Goal: Task Accomplishment & Management: Use online tool/utility

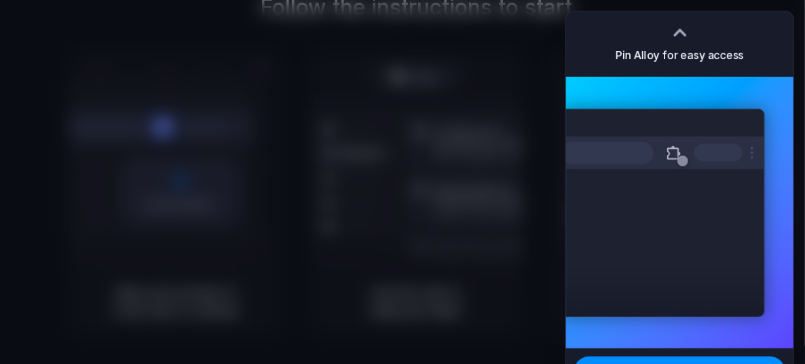
click at [680, 29] on div at bounding box center [680, 32] width 20 height 20
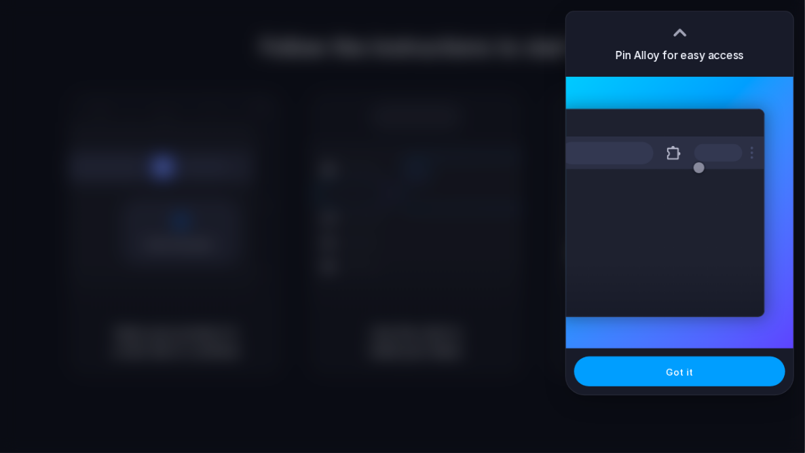
click at [752, 363] on button "Got it" at bounding box center [679, 372] width 211 height 30
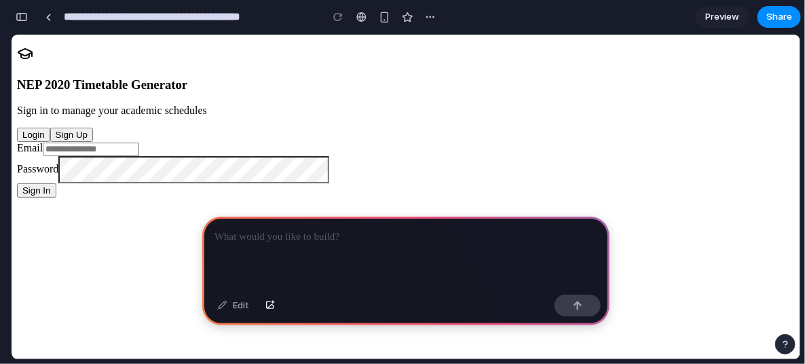
click at [299, 242] on div at bounding box center [405, 253] width 407 height 73
click at [180, 102] on div "NEP 2020 Timetable Generator Sign in to manage your academic schedules Login Si…" at bounding box center [406, 121] width 778 height 152
click at [339, 246] on div at bounding box center [405, 253] width 407 height 73
click at [311, 244] on div at bounding box center [405, 253] width 407 height 73
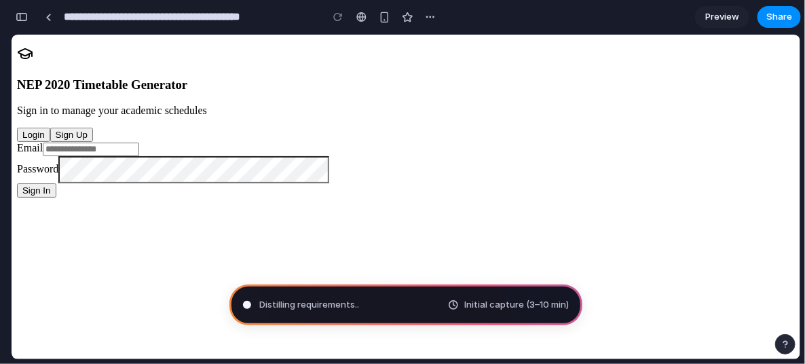
type input "**********"
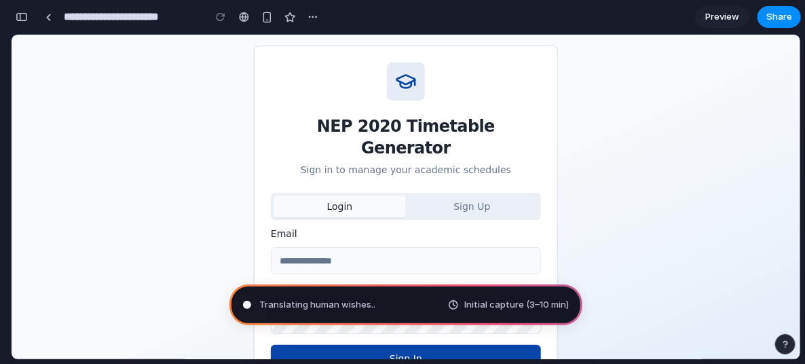
scroll to position [204, 0]
click at [265, 15] on div "button" at bounding box center [267, 18] width 12 height 12
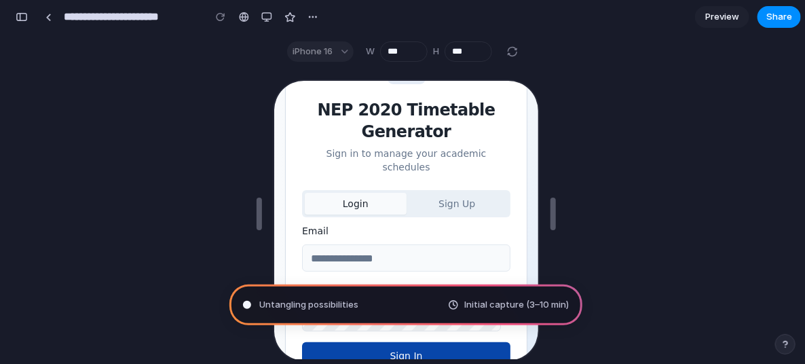
scroll to position [85, 0]
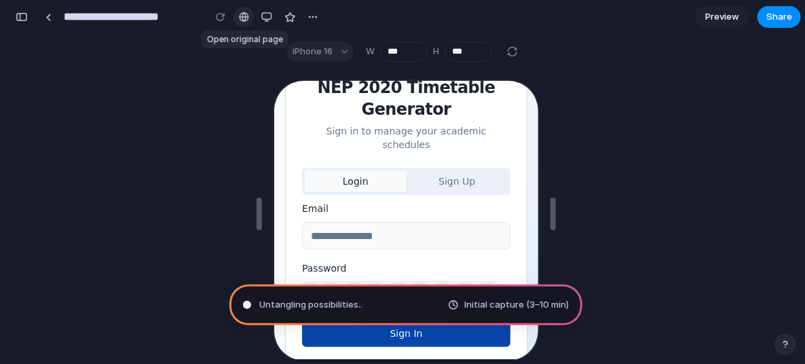
click at [247, 16] on div at bounding box center [244, 17] width 10 height 11
click at [322, 15] on button "button" at bounding box center [313, 17] width 20 height 20
click at [689, 136] on div "Duplicate Delete" at bounding box center [402, 182] width 805 height 364
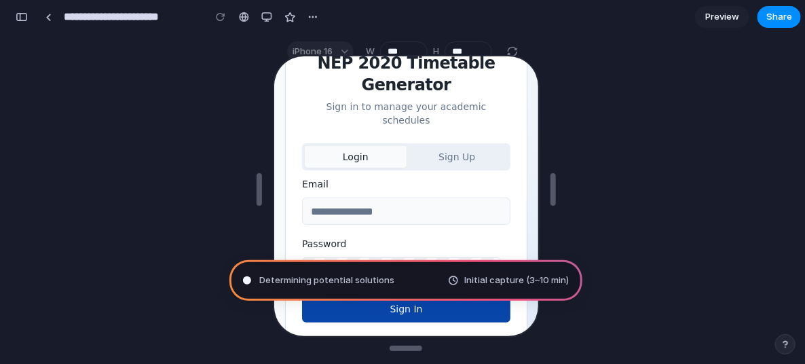
scroll to position [0, 0]
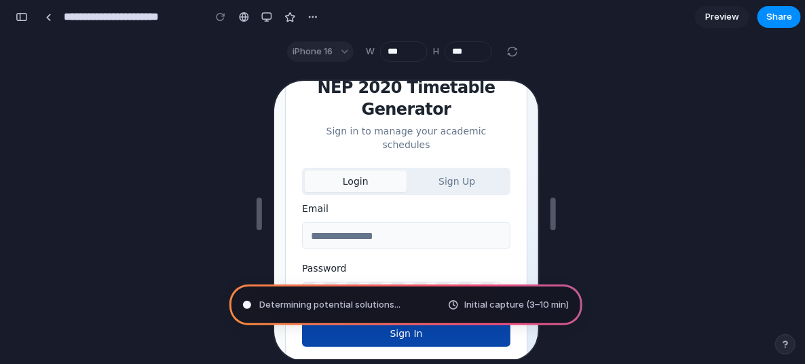
click at [726, 20] on span "Preview" at bounding box center [723, 17] width 34 height 14
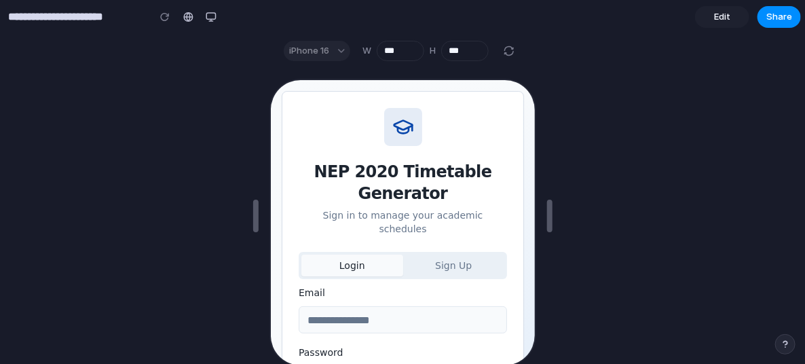
scroll to position [79, 0]
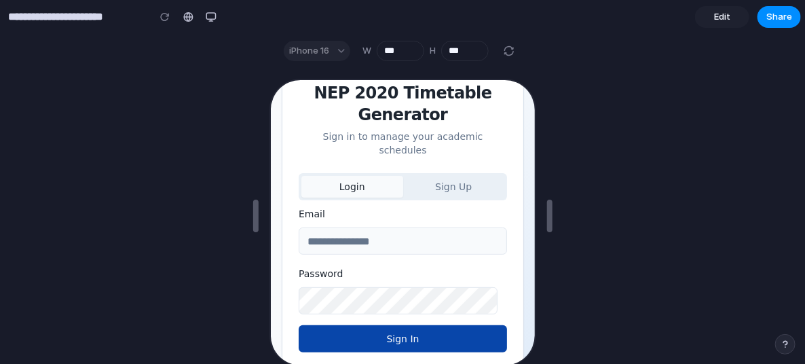
drag, startPoint x: 683, startPoint y: 90, endPoint x: 173, endPoint y: 163, distance: 515.1
click at [683, 90] on div at bounding box center [402, 216] width 805 height 296
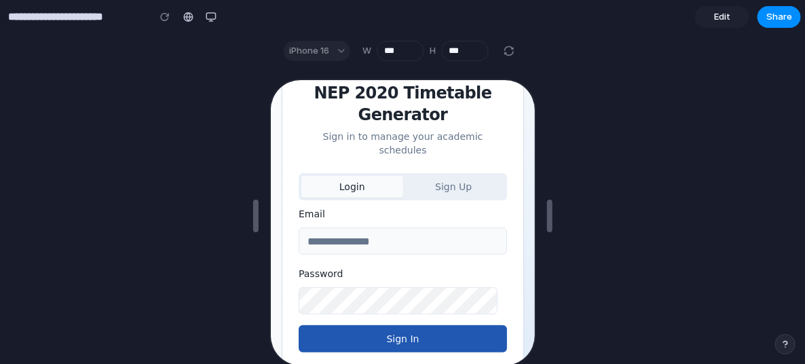
click at [391, 323] on button "Sign In" at bounding box center [401, 336] width 208 height 27
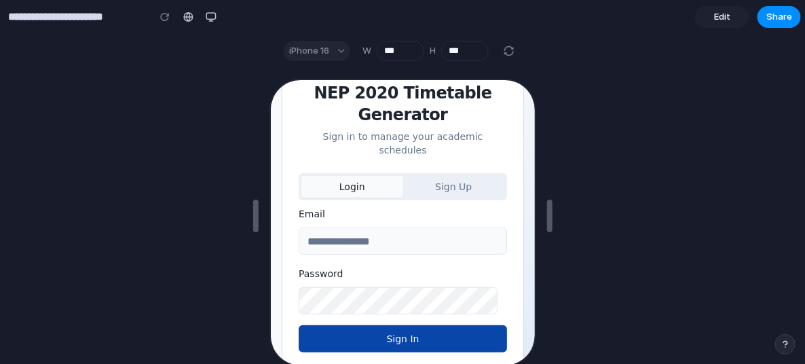
click at [401, 239] on form "Email Password Sign In" at bounding box center [401, 277] width 208 height 147
click at [388, 226] on input "Email" at bounding box center [401, 238] width 208 height 27
type input "**********"
click at [297, 323] on button "Sign In" at bounding box center [401, 336] width 208 height 27
click at [728, 16] on span "Edit" at bounding box center [722, 17] width 16 height 14
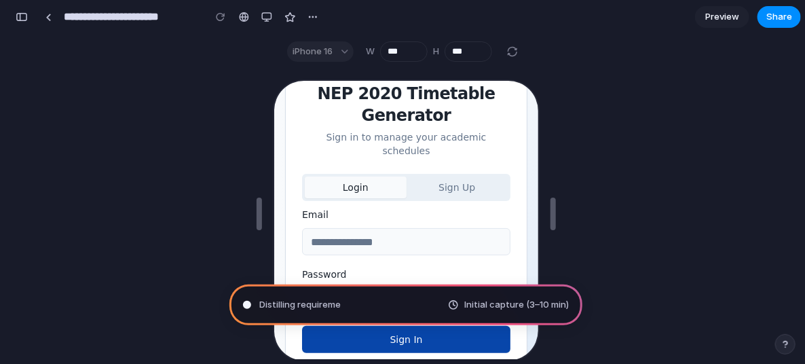
click at [720, 20] on span "Preview" at bounding box center [723, 17] width 34 height 14
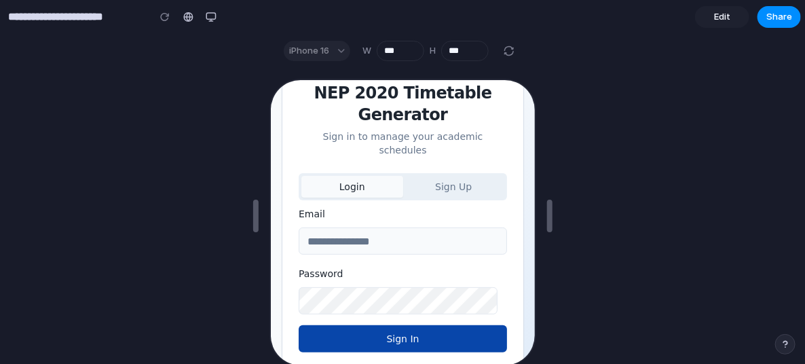
click at [731, 3] on section "**********" at bounding box center [400, 17] width 801 height 34
click at [731, 10] on link "Edit" at bounding box center [722, 17] width 54 height 22
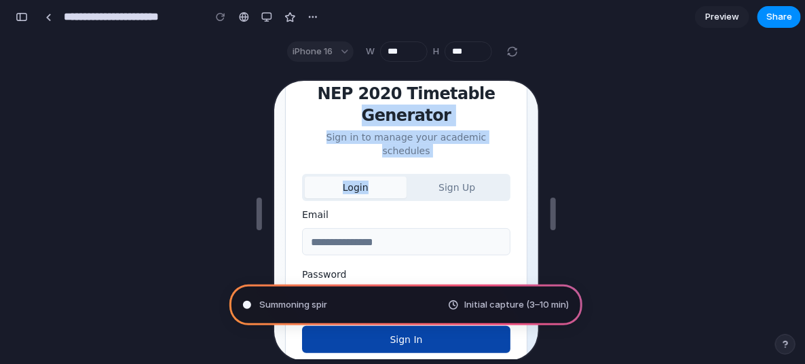
drag, startPoint x: 347, startPoint y: 115, endPoint x: 365, endPoint y: 170, distance: 58.4
click at [365, 170] on div "NEP 2020 Timetable Generator Sign in to manage your academic schedules Login Si…" at bounding box center [404, 189] width 242 height 357
click at [366, 175] on button "Login" at bounding box center [354, 186] width 102 height 22
click at [452, 175] on button "Sign Up" at bounding box center [456, 186] width 102 height 22
click at [378, 175] on button "Login" at bounding box center [354, 186] width 102 height 22
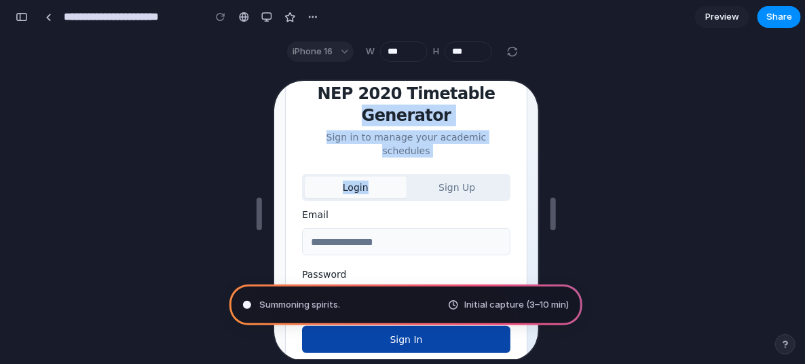
click at [437, 175] on button "Sign Up" at bounding box center [456, 186] width 102 height 22
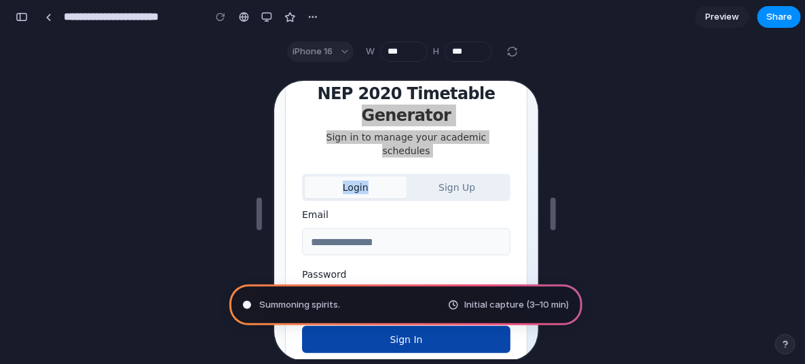
click at [633, 186] on div "Summoning spirits . Initial capture (3–10 min)" at bounding box center [406, 214] width 789 height 291
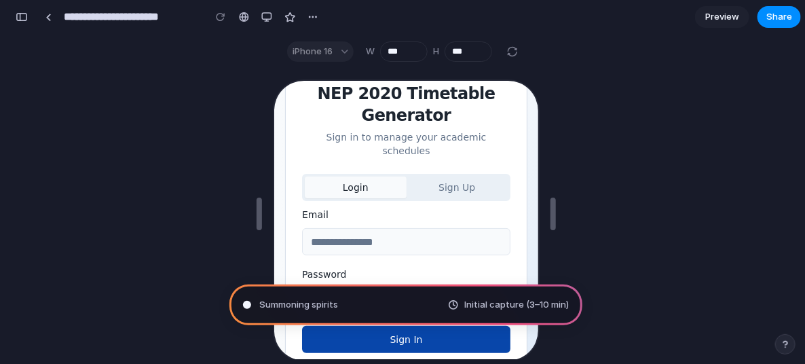
click at [481, 204] on div "Email" at bounding box center [404, 228] width 208 height 49
click at [728, 24] on link "Preview" at bounding box center [722, 17] width 54 height 22
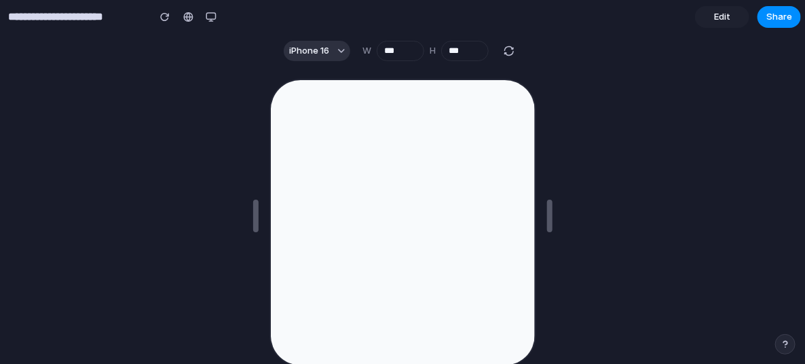
scroll to position [24, 0]
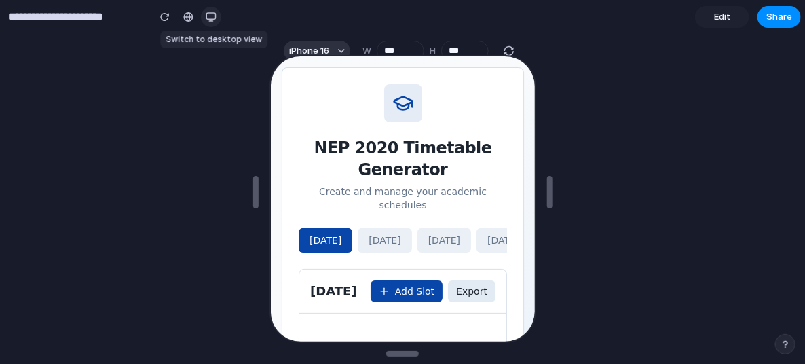
click at [209, 18] on div "button" at bounding box center [211, 17] width 11 height 11
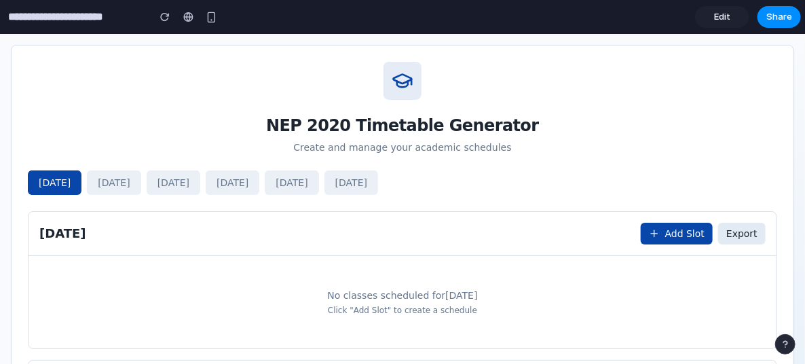
click at [106, 172] on button "Tuesday" at bounding box center [114, 182] width 54 height 24
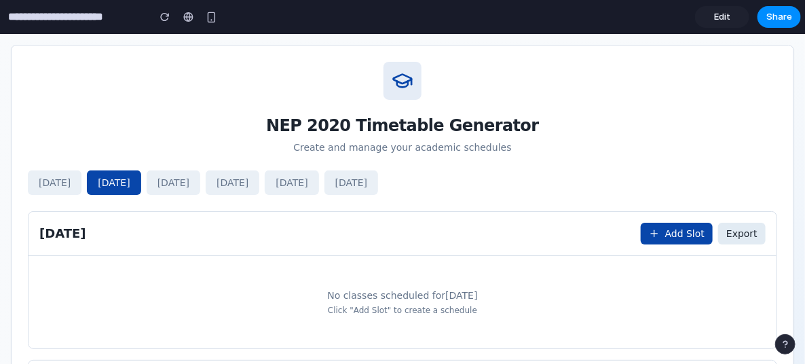
click at [161, 179] on button "Wednesday" at bounding box center [174, 182] width 54 height 24
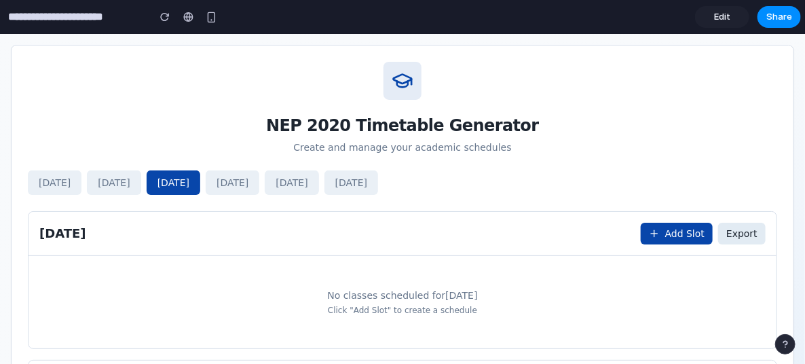
click at [259, 179] on button "Thursday" at bounding box center [233, 182] width 54 height 24
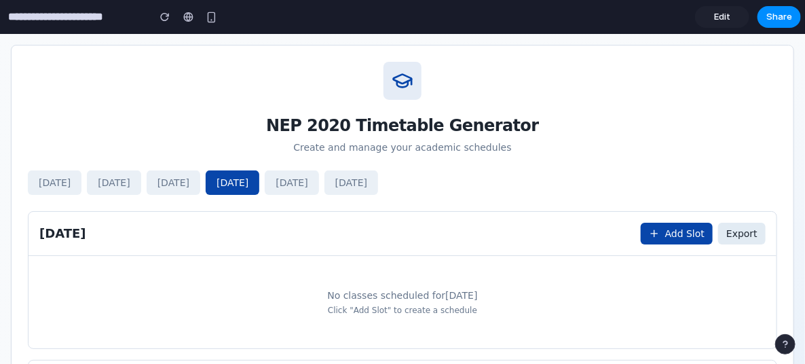
click at [318, 177] on button "Friday" at bounding box center [292, 182] width 54 height 24
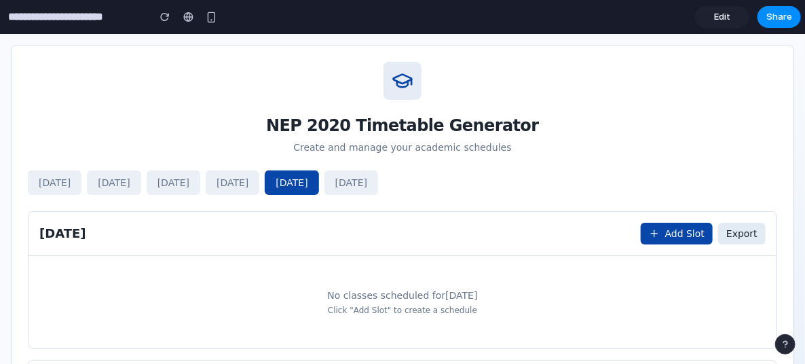
click at [378, 177] on button "Saturday" at bounding box center [352, 182] width 54 height 24
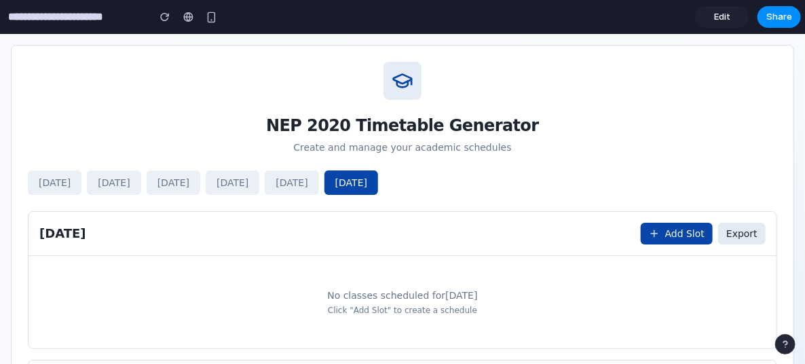
click at [69, 179] on button "Monday" at bounding box center [55, 182] width 54 height 24
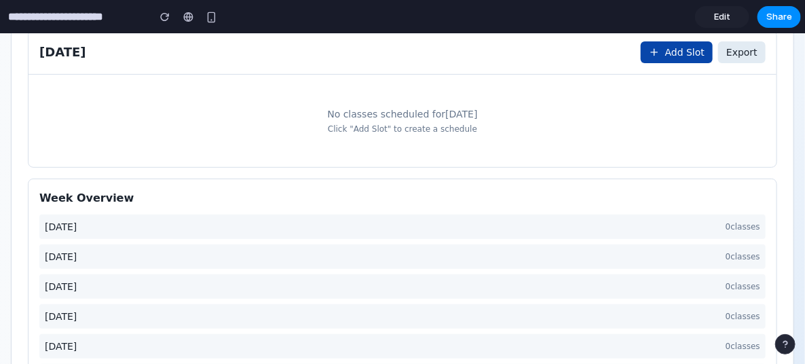
scroll to position [243, 0]
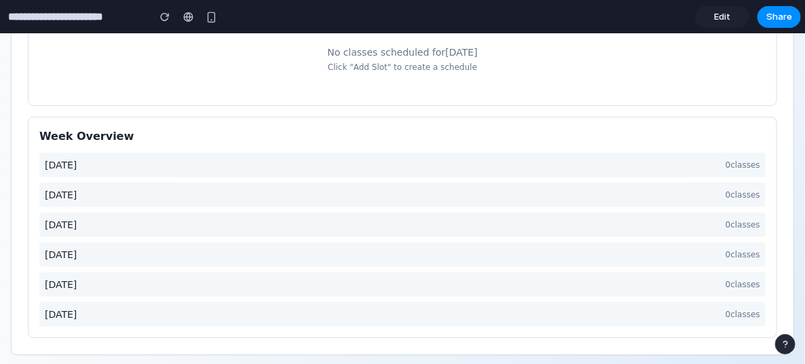
click at [706, 176] on div "Monday 0 classes Tuesday 0 classes Wednesday 0 classes Thursday 0 classes Frida…" at bounding box center [402, 239] width 727 height 174
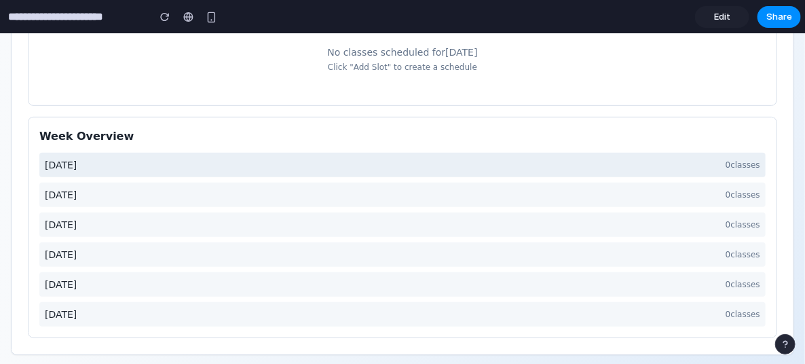
click at [113, 162] on div "Monday 0 classes" at bounding box center [402, 164] width 727 height 24
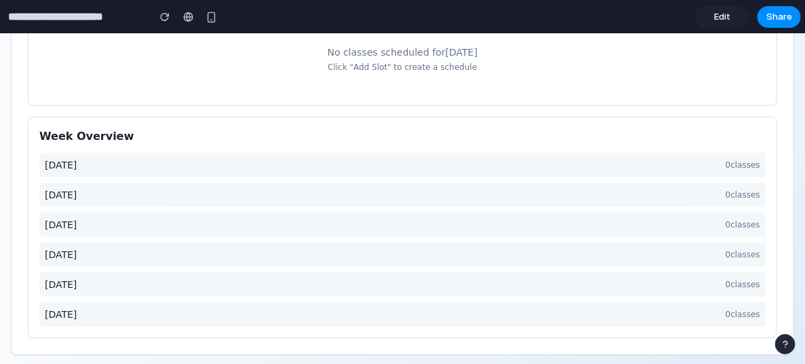
click at [79, 177] on div "Monday 0 classes Tuesday 0 classes Wednesday 0 classes Thursday 0 classes Frida…" at bounding box center [402, 239] width 727 height 174
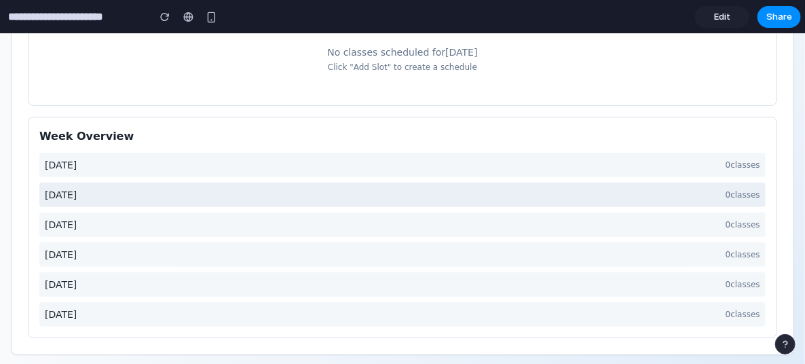
click at [70, 192] on span "Tuesday" at bounding box center [61, 194] width 32 height 14
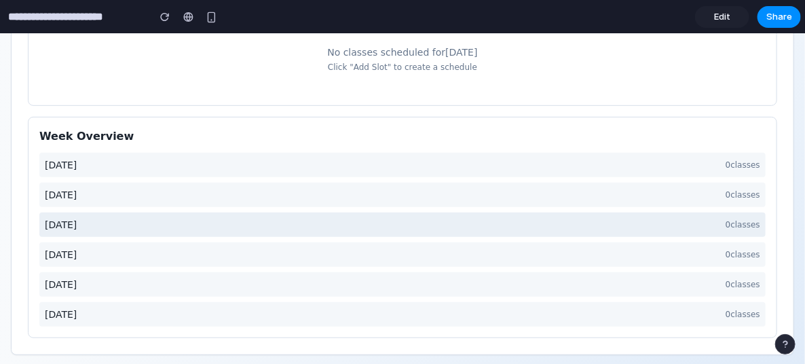
click at [71, 223] on span "Wednesday" at bounding box center [61, 224] width 32 height 14
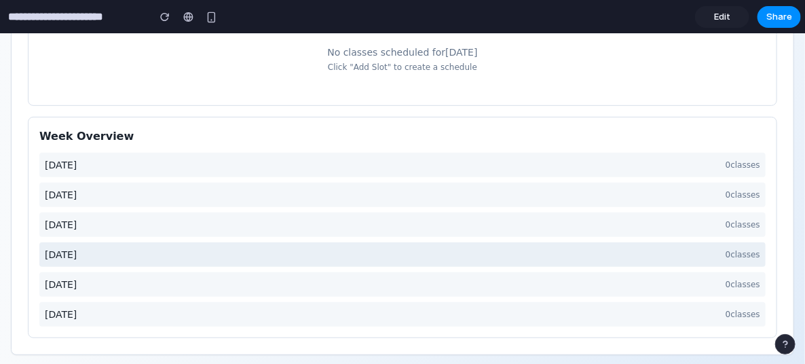
click at [71, 242] on div "Thursday 0 classes" at bounding box center [402, 254] width 727 height 24
click at [71, 260] on div "Thursday 0 classes" at bounding box center [402, 254] width 727 height 24
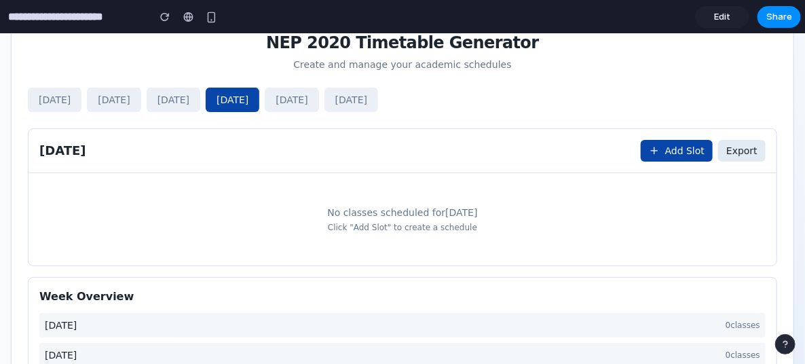
scroll to position [0, 0]
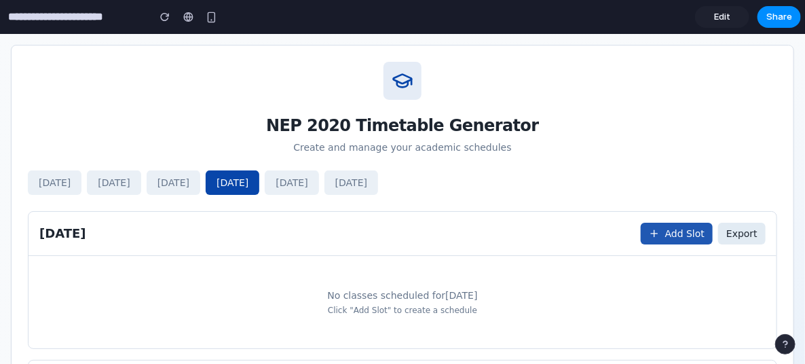
click at [658, 225] on button "Add Slot" at bounding box center [677, 233] width 72 height 22
select select "*****"
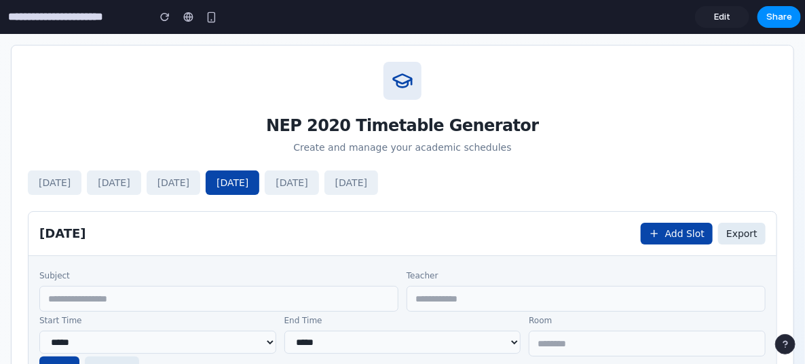
scroll to position [135, 0]
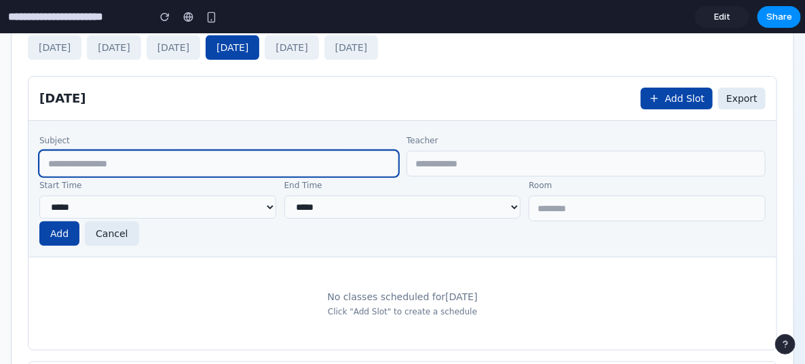
click at [183, 150] on input "text" at bounding box center [218, 163] width 359 height 26
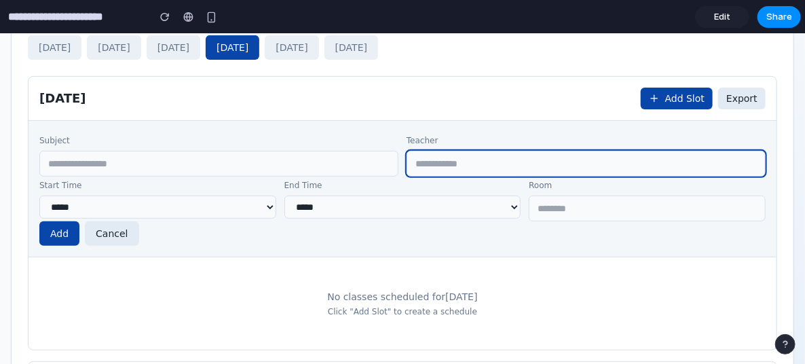
click at [477, 153] on input "text" at bounding box center [586, 163] width 359 height 26
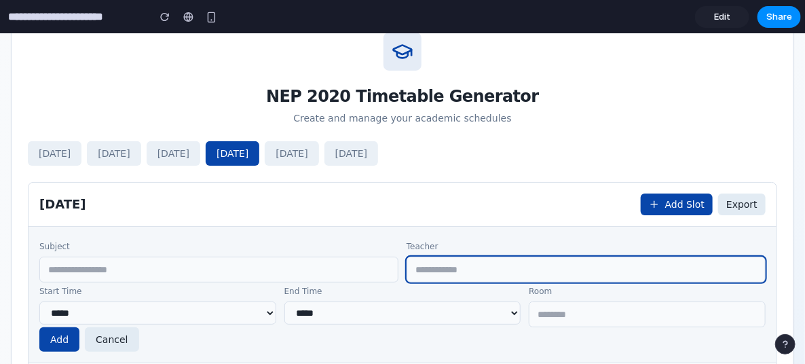
scroll to position [0, 0]
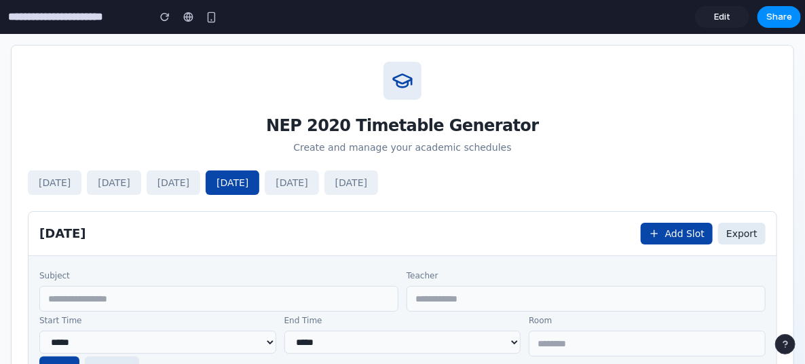
click at [285, 109] on div "NEP 2020 Timetable Generator Create and manage your academic schedules" at bounding box center [403, 107] width 782 height 125
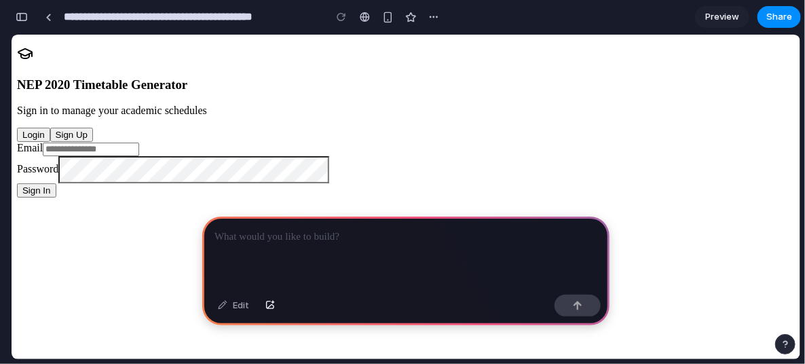
click at [252, 252] on div at bounding box center [405, 253] width 407 height 73
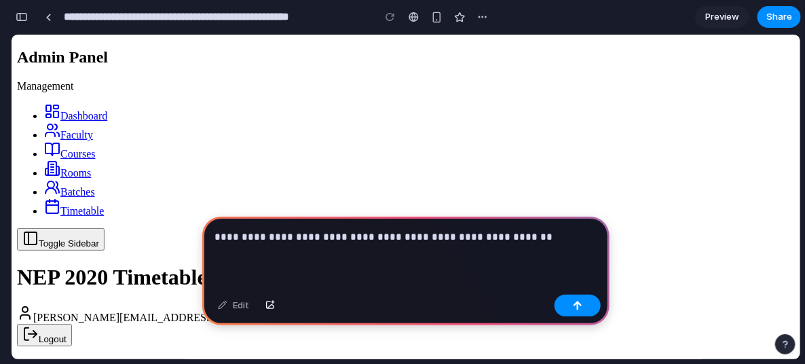
click at [492, 229] on p "**********" at bounding box center [404, 237] width 378 height 16
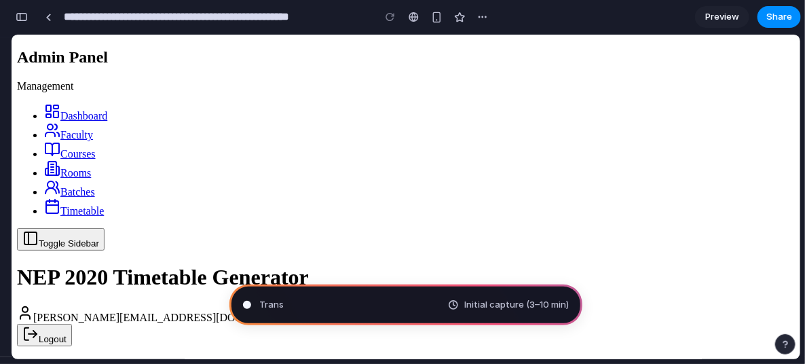
type input "**********"
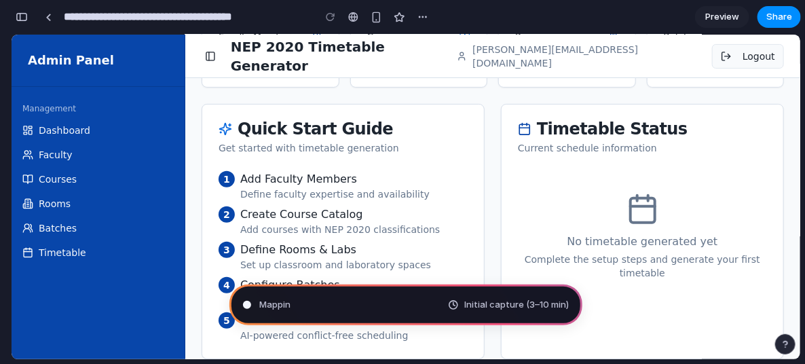
scroll to position [159, 0]
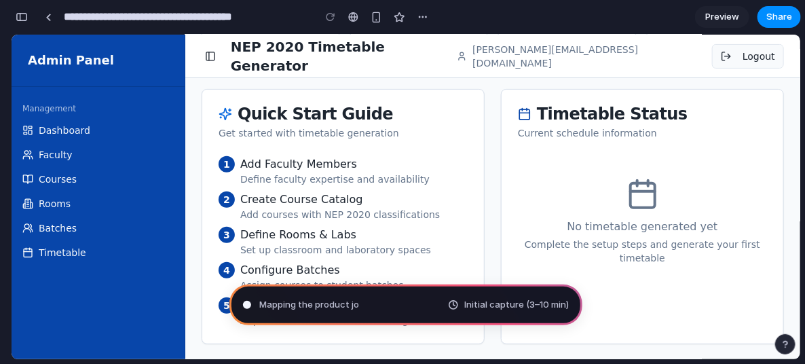
click at [479, 300] on span "Initial capture (3–10 min)" at bounding box center [516, 305] width 105 height 14
click at [422, 22] on div "button" at bounding box center [423, 17] width 11 height 11
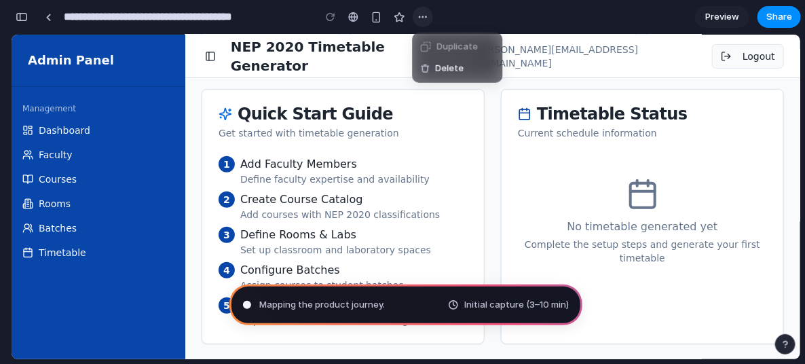
click at [422, 22] on div "Duplicate Delete" at bounding box center [402, 182] width 805 height 364
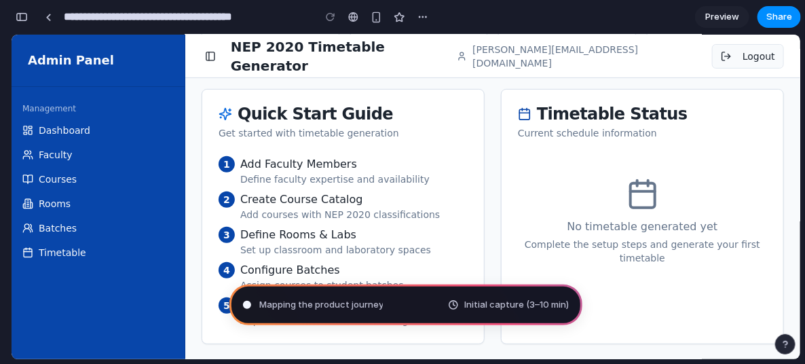
click at [733, 19] on span "Preview" at bounding box center [723, 17] width 34 height 14
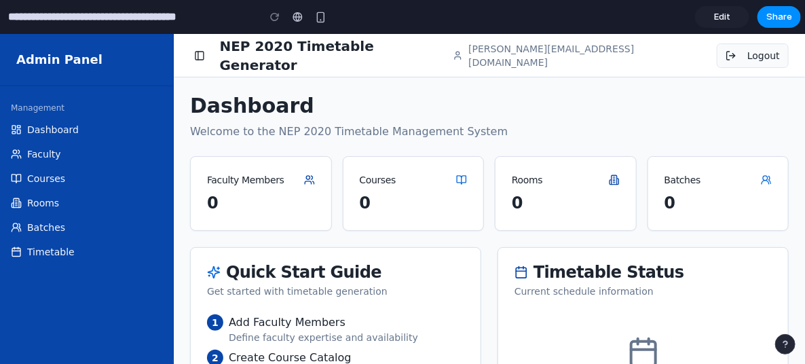
click at [724, 16] on span "Edit" at bounding box center [722, 17] width 16 height 14
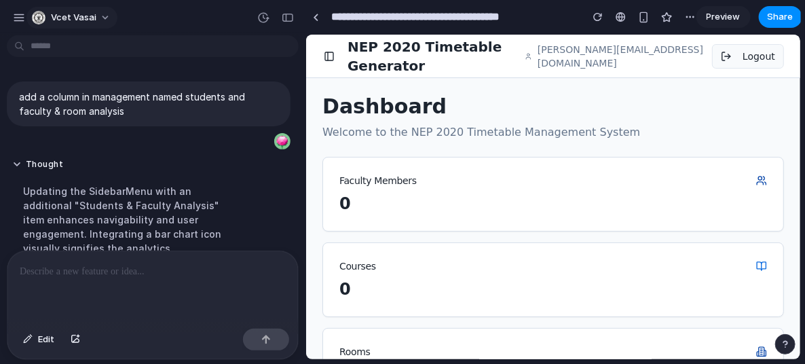
click at [81, 15] on span "Vcet Vasai" at bounding box center [73, 18] width 45 height 14
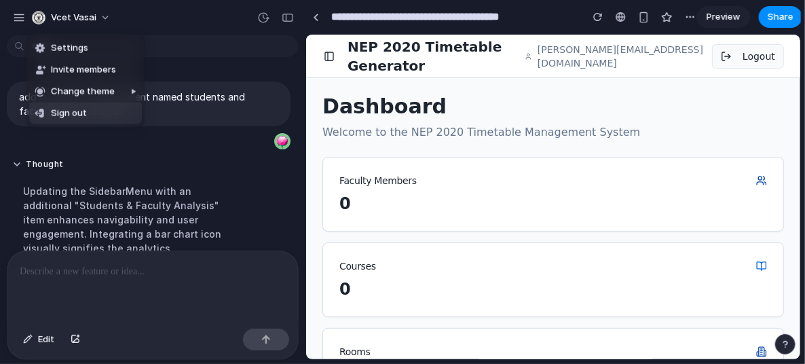
click at [159, 170] on div "Settings Invite members Change theme Sign out" at bounding box center [402, 182] width 805 height 364
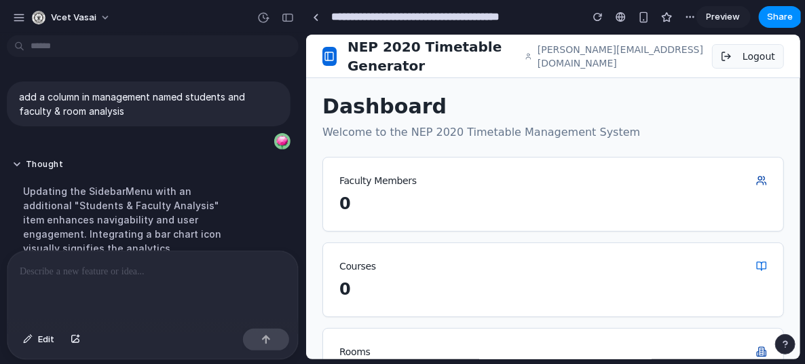
click at [327, 56] on button "button" at bounding box center [329, 55] width 14 height 19
click at [333, 48] on button "button" at bounding box center [329, 55] width 14 height 19
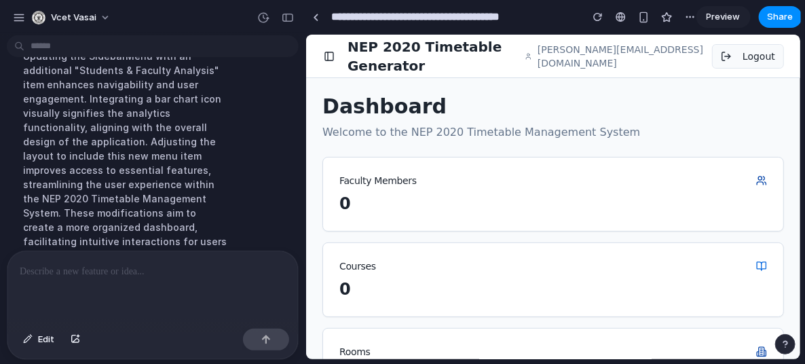
scroll to position [67, 0]
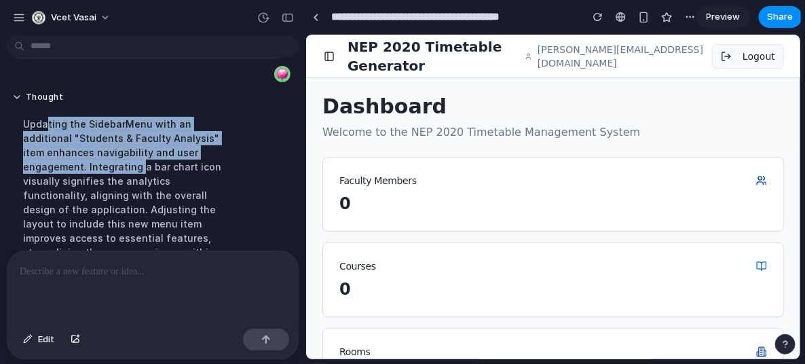
drag, startPoint x: 49, startPoint y: 117, endPoint x: 142, endPoint y: 167, distance: 105.7
click at [141, 166] on div "Updating the SidebarMenu with an additional "Students & Faculty Analysis" item …" at bounding box center [125, 224] width 227 height 230
click at [142, 168] on div "Updating the SidebarMenu with an additional "Students & Faculty Analysis" item …" at bounding box center [125, 224] width 227 height 230
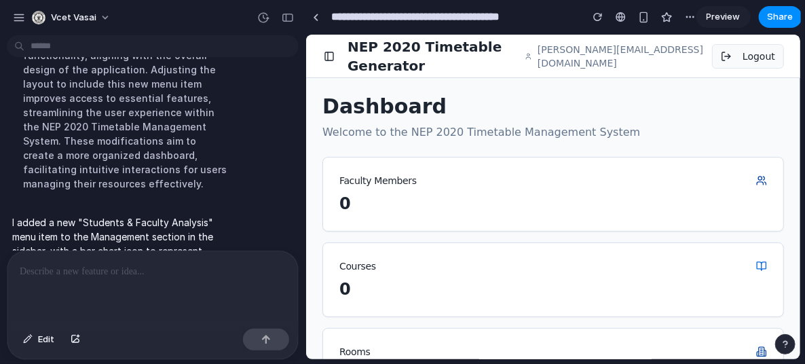
scroll to position [233, 0]
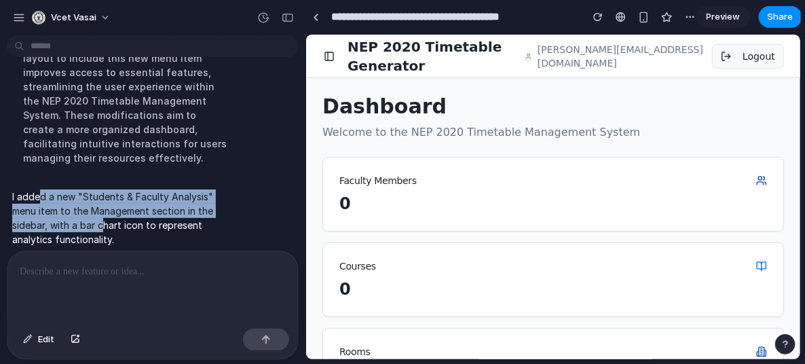
drag, startPoint x: 41, startPoint y: 187, endPoint x: 112, endPoint y: 211, distance: 74.5
click at [112, 211] on p "I added a new "Students & Faculty Analysis" menu item to the Management section…" at bounding box center [125, 217] width 227 height 57
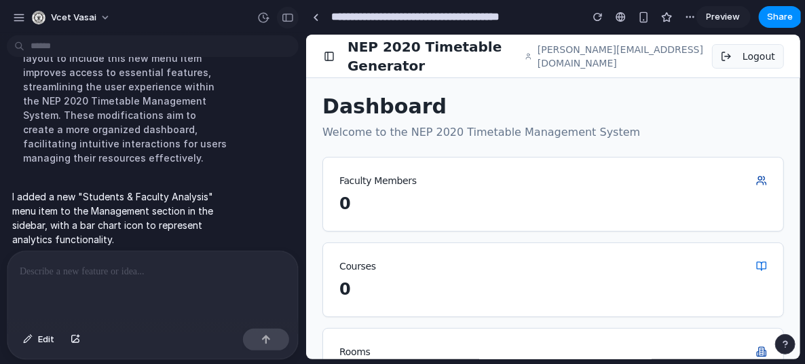
click at [290, 16] on div "button" at bounding box center [288, 18] width 12 height 10
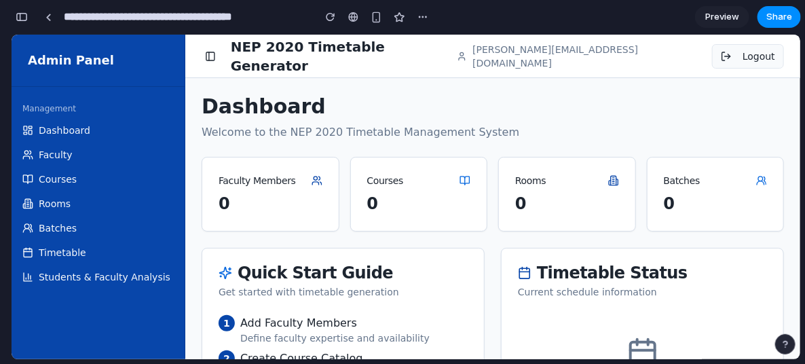
scroll to position [261, 0]
click at [82, 276] on span "Students & Faculty Analysis" at bounding box center [105, 277] width 132 height 14
click at [90, 278] on span "Students & Faculty Analysis" at bounding box center [105, 277] width 132 height 14
click at [77, 158] on link "Faculty" at bounding box center [98, 154] width 162 height 22
click at [74, 179] on link "Courses" at bounding box center [98, 179] width 162 height 22
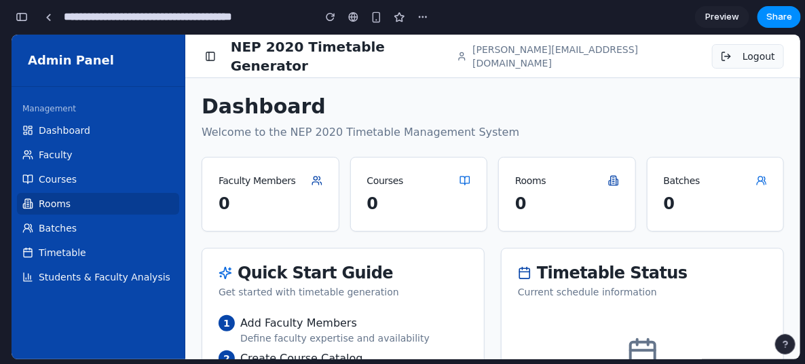
click at [72, 196] on link "Rooms" at bounding box center [98, 203] width 162 height 22
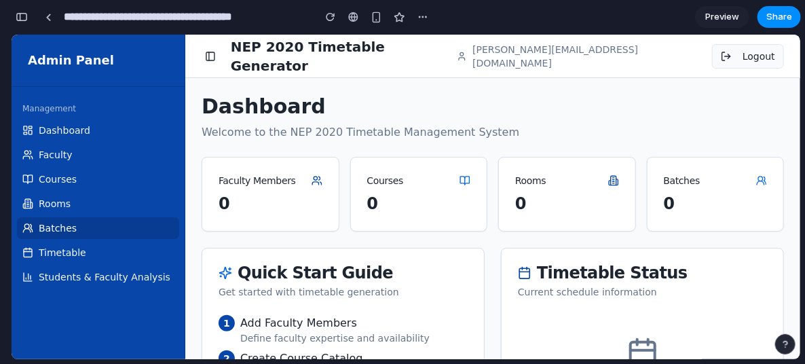
click at [73, 221] on link "Batches" at bounding box center [98, 228] width 162 height 22
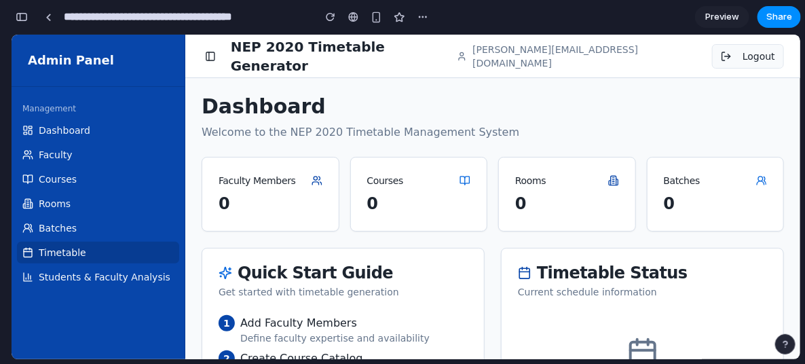
click at [77, 245] on span "Timetable" at bounding box center [63, 252] width 48 height 14
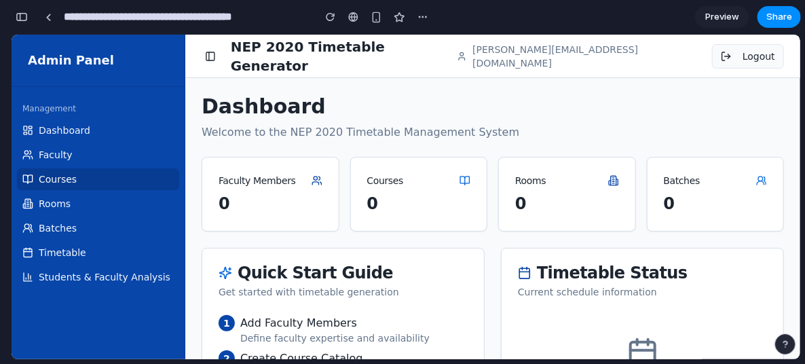
click at [117, 179] on link "Courses" at bounding box center [98, 179] width 162 height 22
click at [717, 13] on span "Preview" at bounding box center [723, 17] width 34 height 14
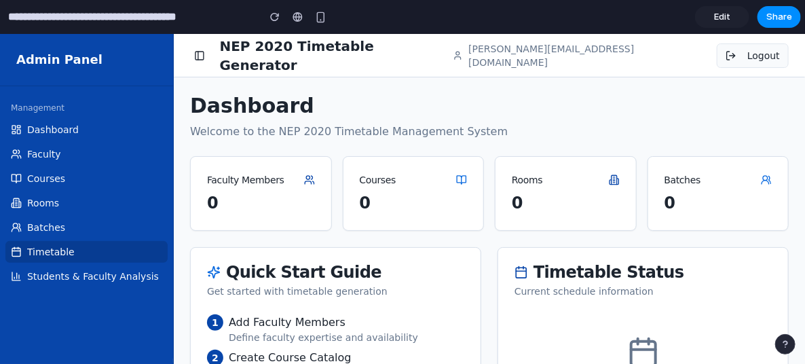
click at [130, 261] on link "Timetable" at bounding box center [86, 251] width 162 height 22
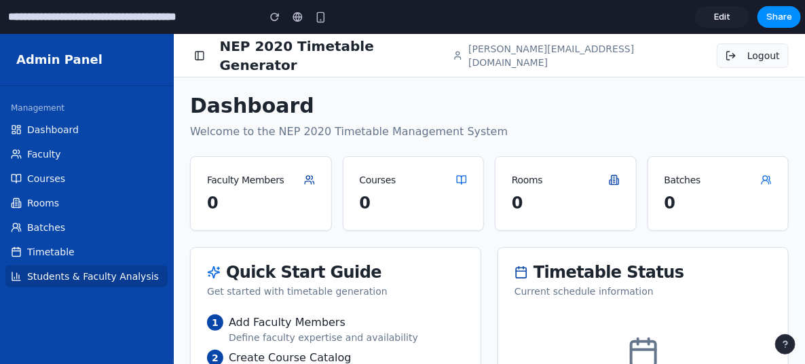
click at [120, 274] on span "Students & Faculty Analysis" at bounding box center [93, 276] width 132 height 14
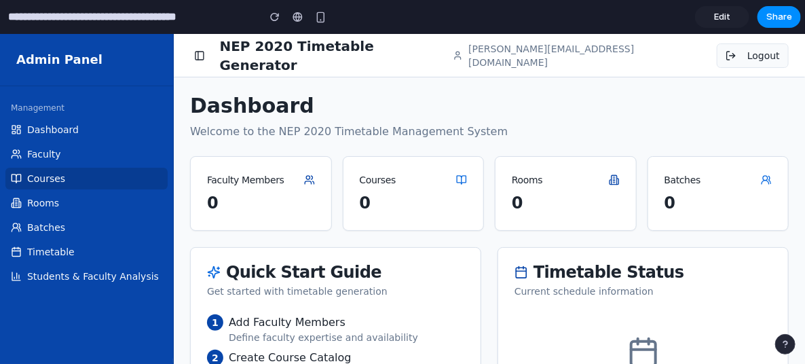
click at [89, 173] on link "Courses" at bounding box center [86, 178] width 162 height 22
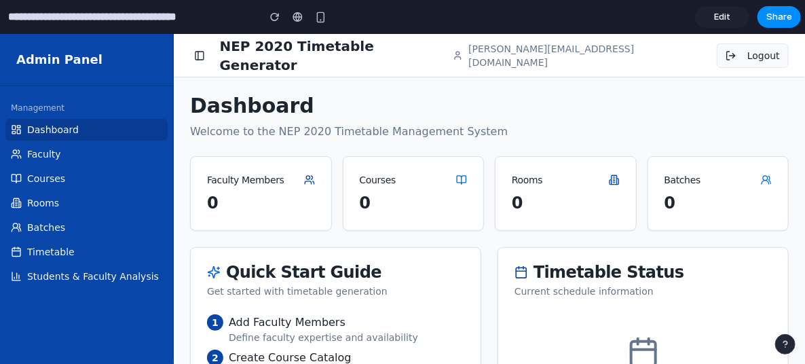
click at [89, 130] on link "Dashboard" at bounding box center [86, 129] width 162 height 22
click at [346, 243] on div "Dashboard Welcome to the NEP 2020 Timetable Management System Faculty Members 0…" at bounding box center [489, 297] width 599 height 409
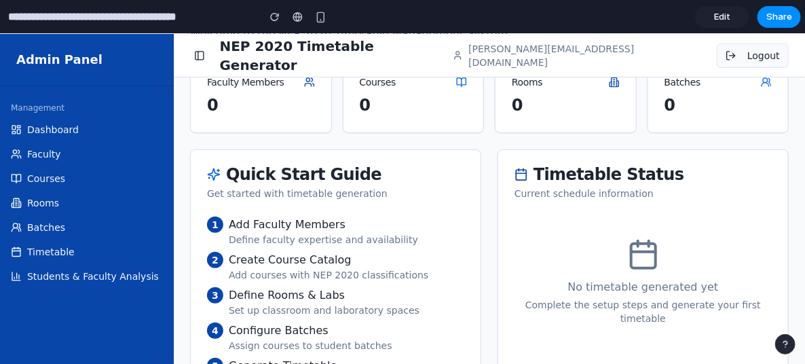
scroll to position [153, 0]
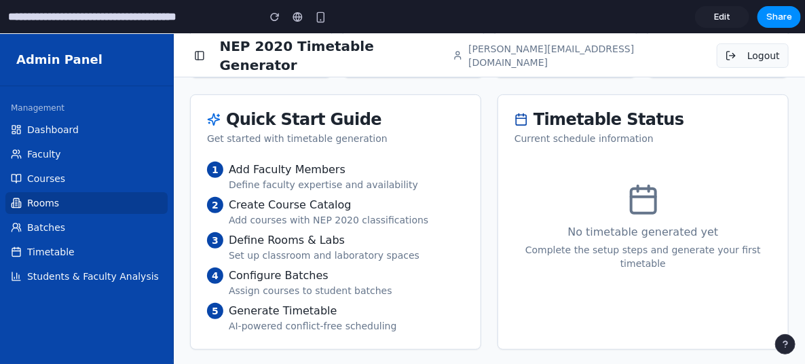
click at [149, 195] on link "Rooms" at bounding box center [86, 202] width 162 height 22
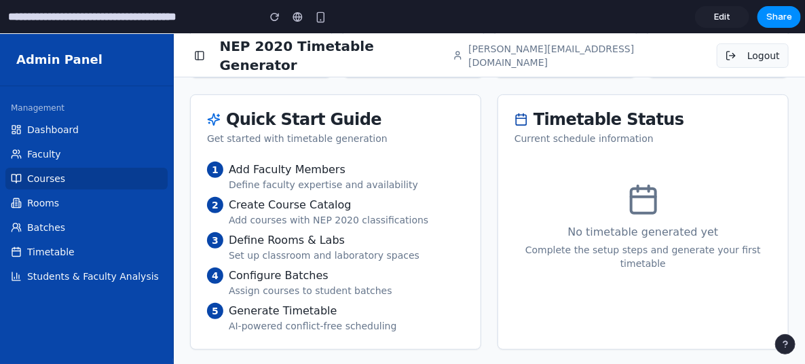
click at [120, 170] on link "Courses" at bounding box center [86, 178] width 162 height 22
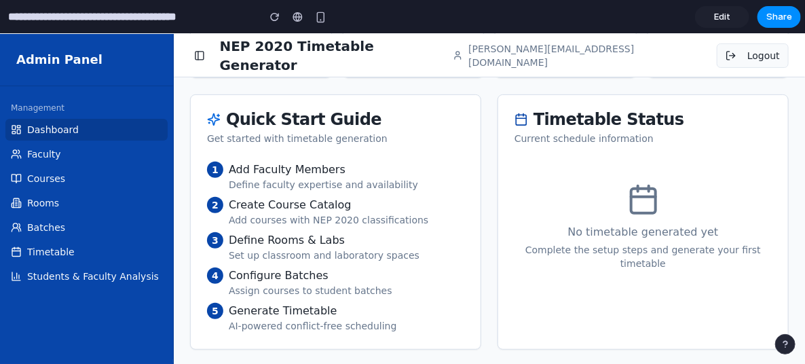
click at [120, 139] on link "Dashboard" at bounding box center [86, 129] width 162 height 22
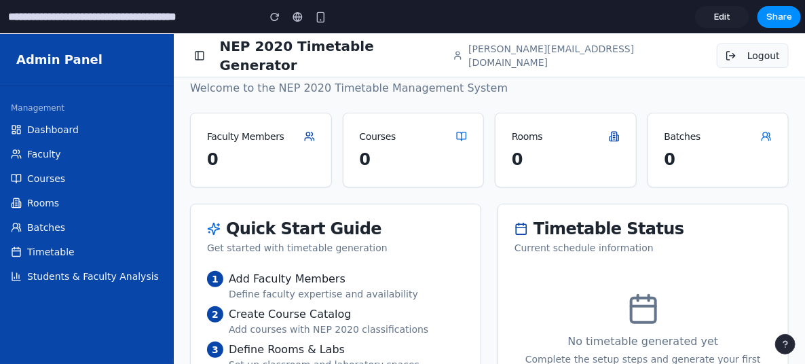
scroll to position [0, 0]
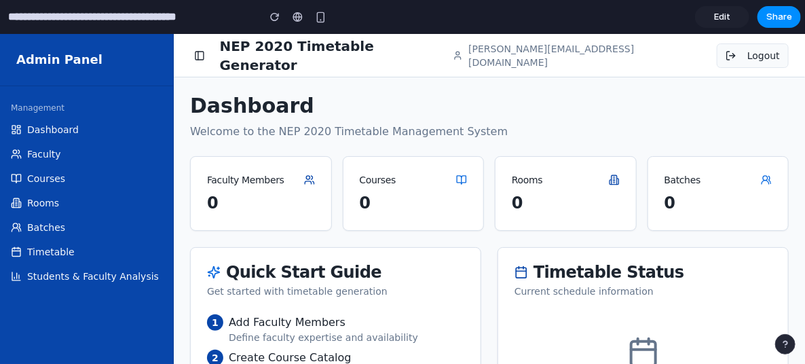
click at [209, 54] on div "NEP 2020 Timetable Generator" at bounding box center [321, 55] width 263 height 38
click at [200, 54] on button "button" at bounding box center [199, 54] width 19 height 19
drag, startPoint x: 249, startPoint y: 53, endPoint x: 486, endPoint y: 48, distance: 237.7
click at [251, 53] on h1 "NEP 2020 Timetable Generator" at bounding box center [336, 55] width 233 height 38
click at [744, 60] on button "Logout" at bounding box center [753, 55] width 72 height 24
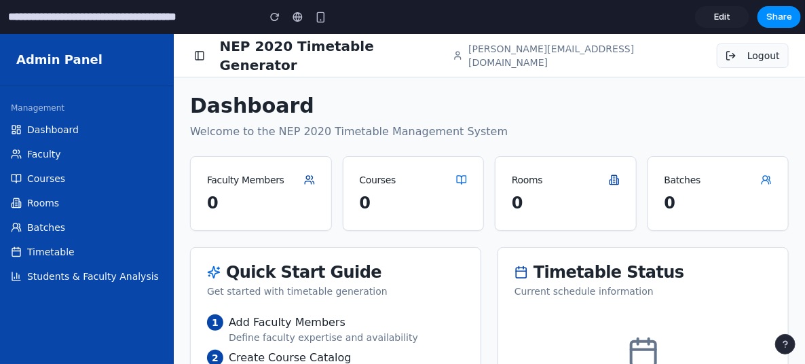
click at [727, 17] on span "Edit" at bounding box center [722, 17] width 16 height 14
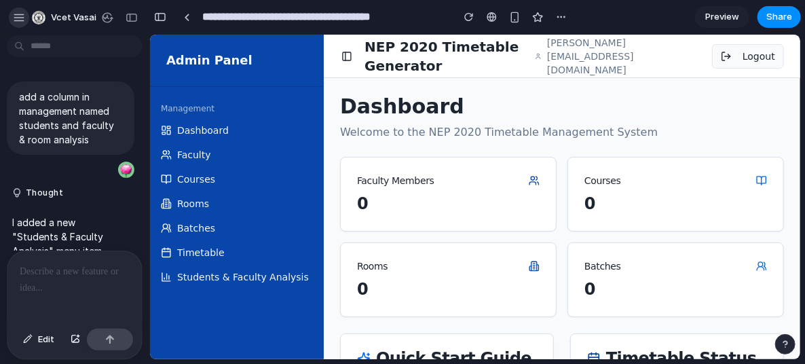
click at [22, 14] on div "button" at bounding box center [19, 18] width 12 height 12
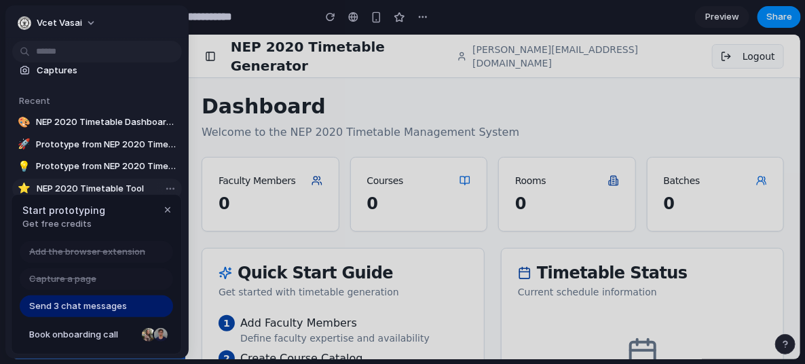
scroll to position [49, 0]
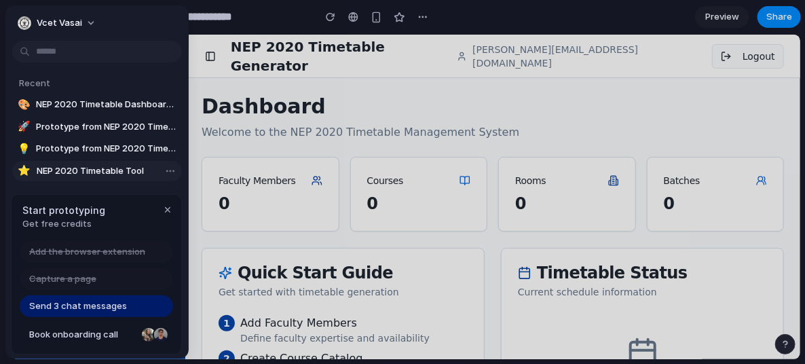
click at [119, 166] on span "NEP 2020 Timetable Tool" at bounding box center [107, 171] width 140 height 14
type input "**********"
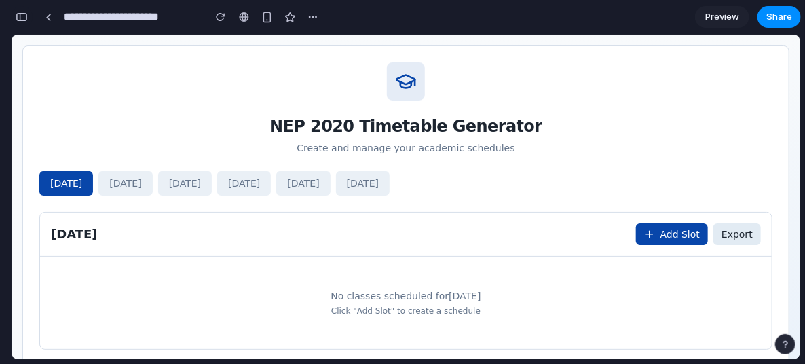
click at [22, 14] on div "button" at bounding box center [22, 17] width 12 height 10
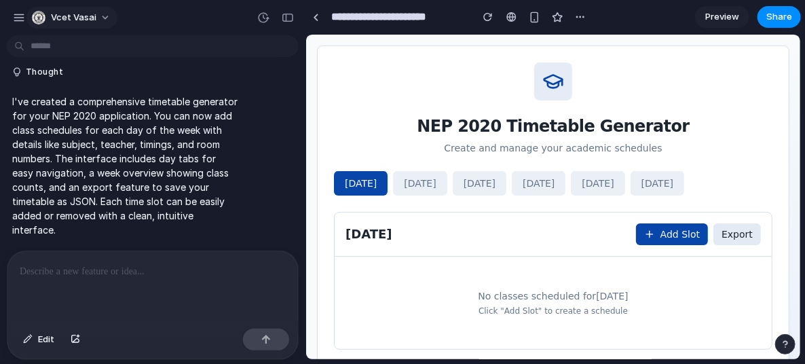
drag, startPoint x: 31, startPoint y: 7, endPoint x: 60, endPoint y: 16, distance: 30.7
click at [33, 9] on div "Vcet Vasai" at bounding box center [64, 18] width 105 height 22
click at [60, 16] on span "Vcet Vasai" at bounding box center [73, 18] width 45 height 14
click at [425, 136] on div "Settings Invite members Change theme Sign out" at bounding box center [402, 182] width 805 height 364
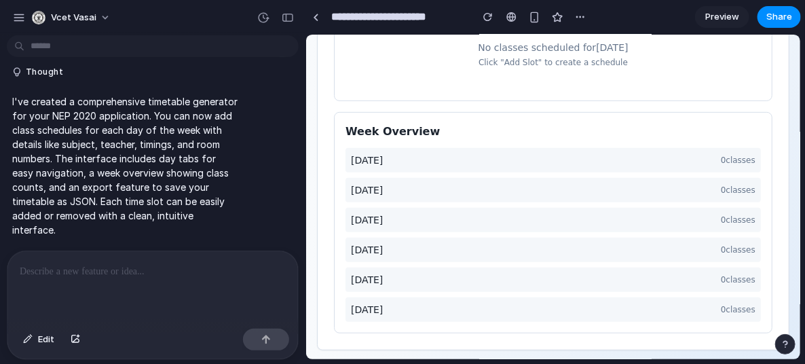
scroll to position [0, 0]
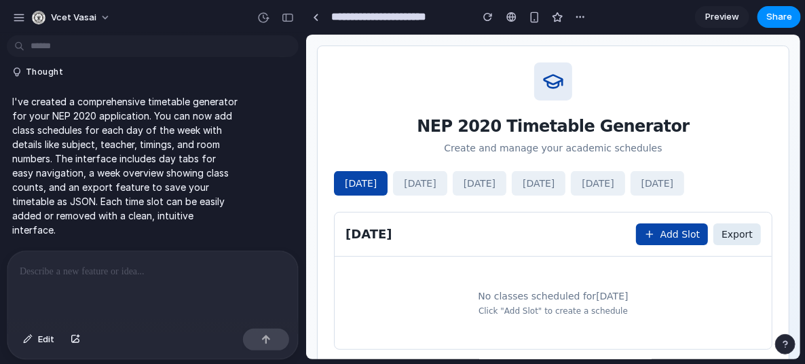
click at [719, 17] on span "Preview" at bounding box center [723, 17] width 34 height 14
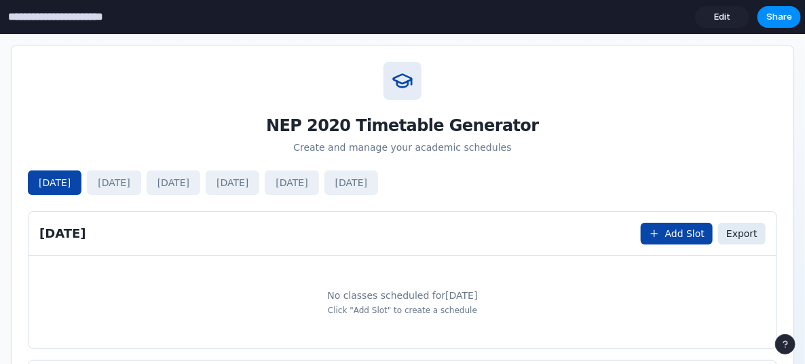
click at [19, 16] on input "**********" at bounding box center [74, 17] width 139 height 24
drag, startPoint x: 80, startPoint y: 22, endPoint x: 156, endPoint y: 21, distance: 75.4
click at [156, 21] on div "**********" at bounding box center [110, 17] width 221 height 24
click at [156, 21] on button "button" at bounding box center [165, 17] width 20 height 20
click at [129, 17] on input "**********" at bounding box center [74, 17] width 139 height 24
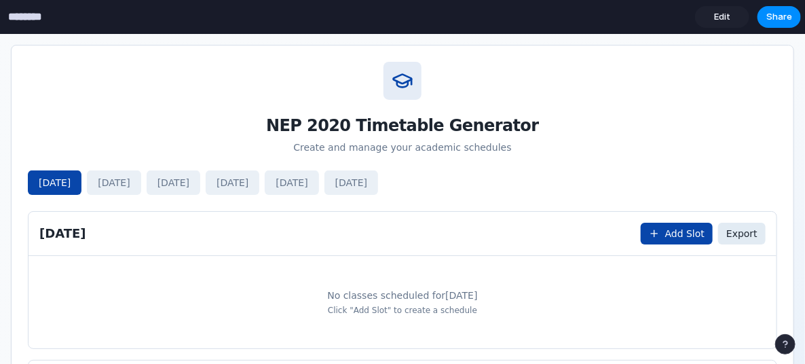
type input "********"
click at [512, 219] on div "Monday Add Slot Export" at bounding box center [403, 233] width 748 height 44
